Goal: Use online tool/utility: Use online tool/utility

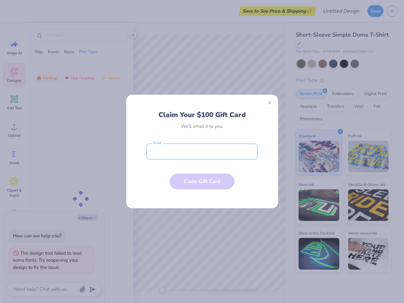
type textarea "x"
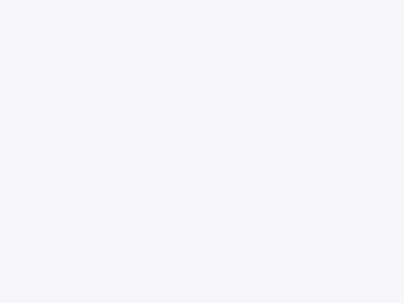
click at [202, 151] on div at bounding box center [202, 151] width 404 height 303
